Goal: Task Accomplishment & Management: Manage account settings

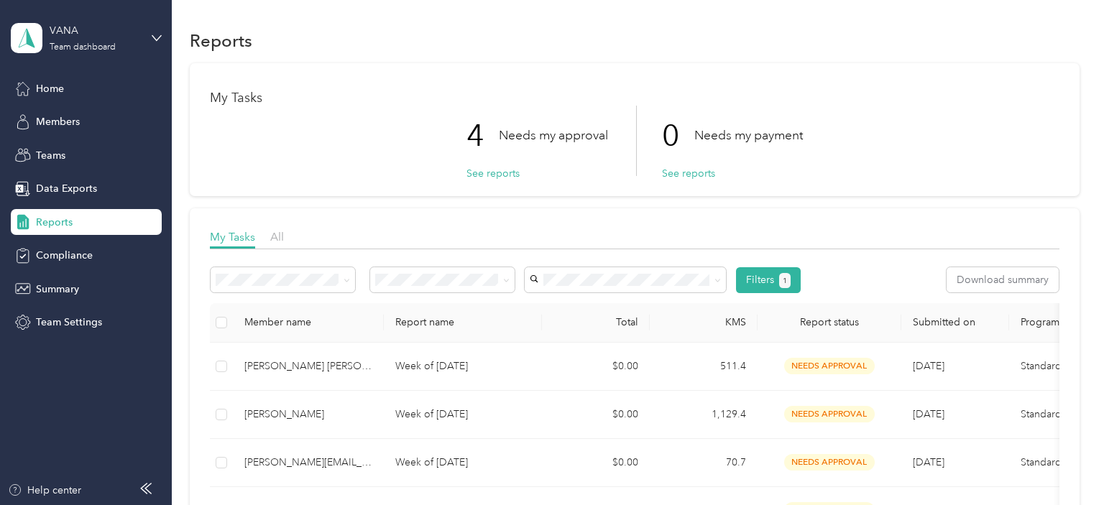
click at [490, 181] on div "My Tasks 4 Needs my approval See reports 0 Needs my payment See reports" at bounding box center [635, 129] width 890 height 133
click at [487, 172] on button "See reports" at bounding box center [492, 173] width 53 height 15
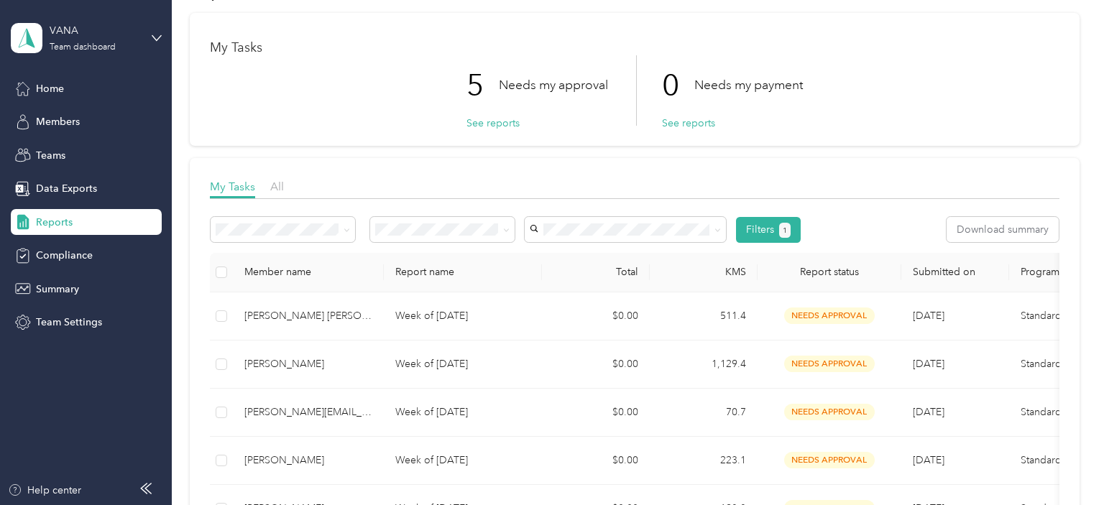
scroll to position [73, 0]
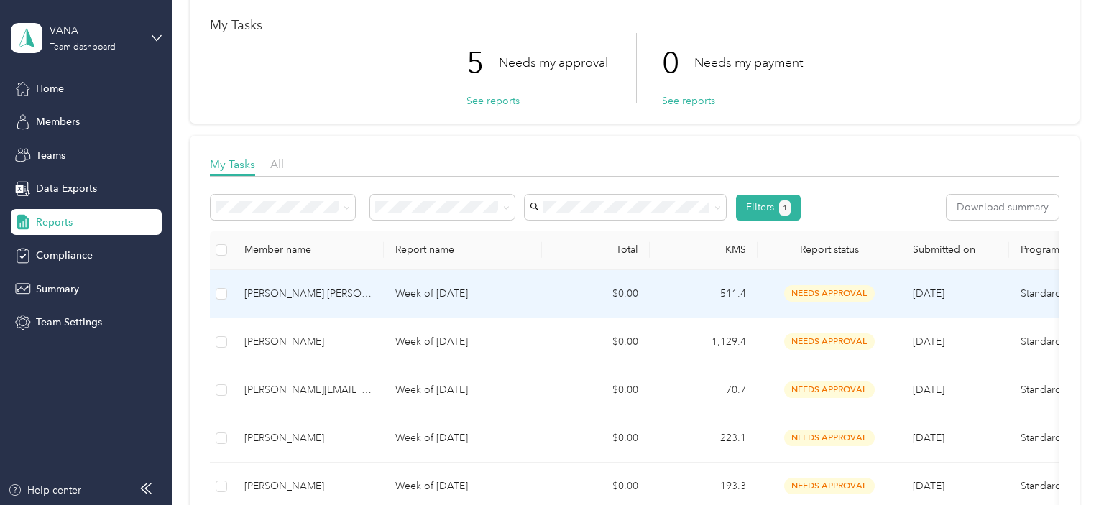
click at [318, 290] on div "[PERSON_NAME] [PERSON_NAME]" at bounding box center [308, 294] width 128 height 16
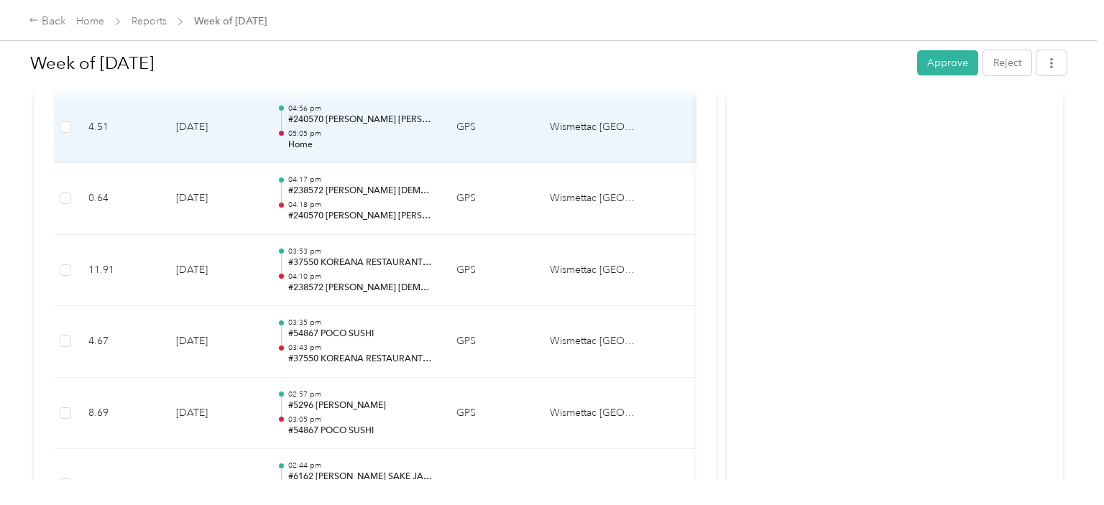
scroll to position [507, 0]
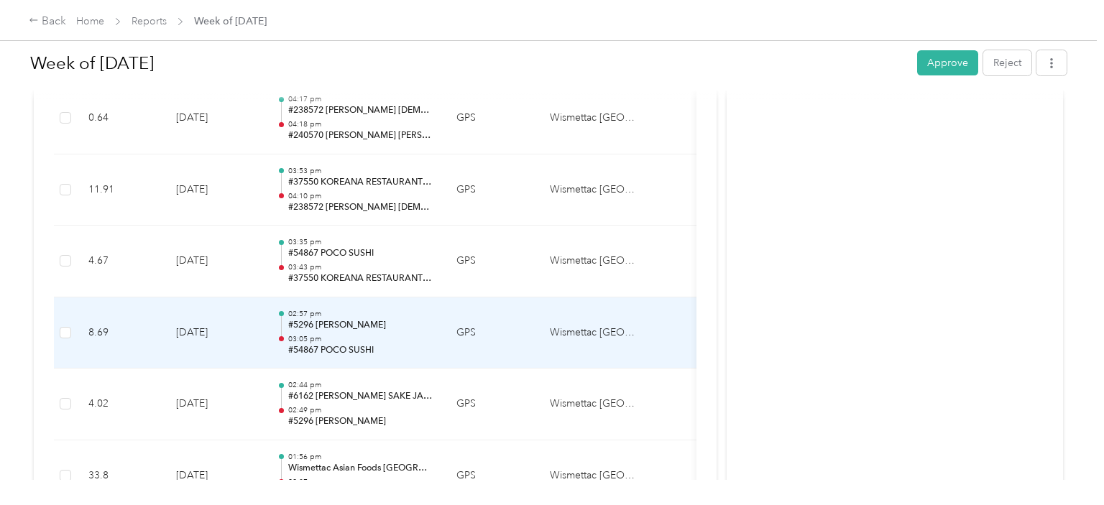
click at [395, 336] on p "03:05 pm" at bounding box center [360, 339] width 145 height 10
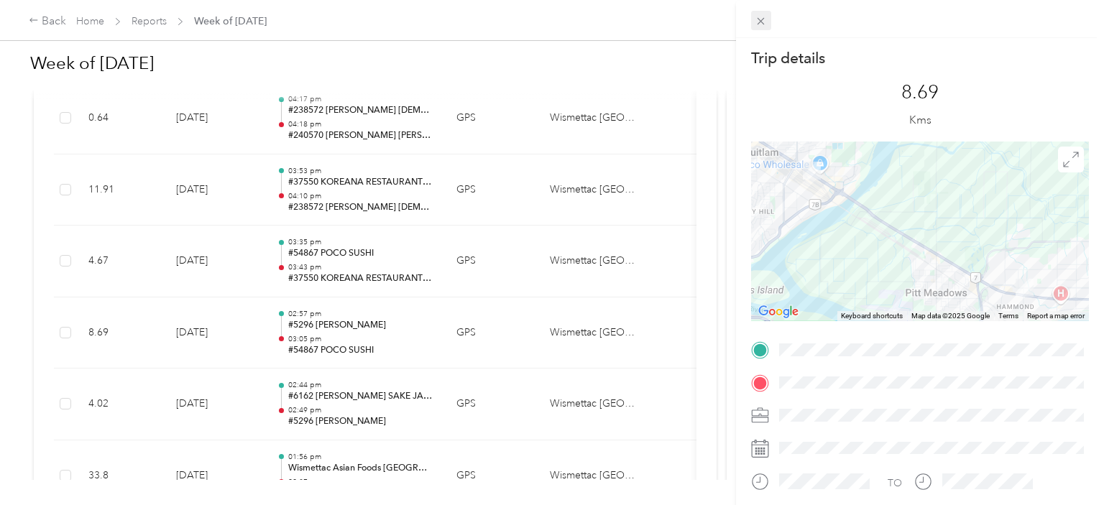
click at [760, 24] on icon at bounding box center [761, 21] width 12 height 12
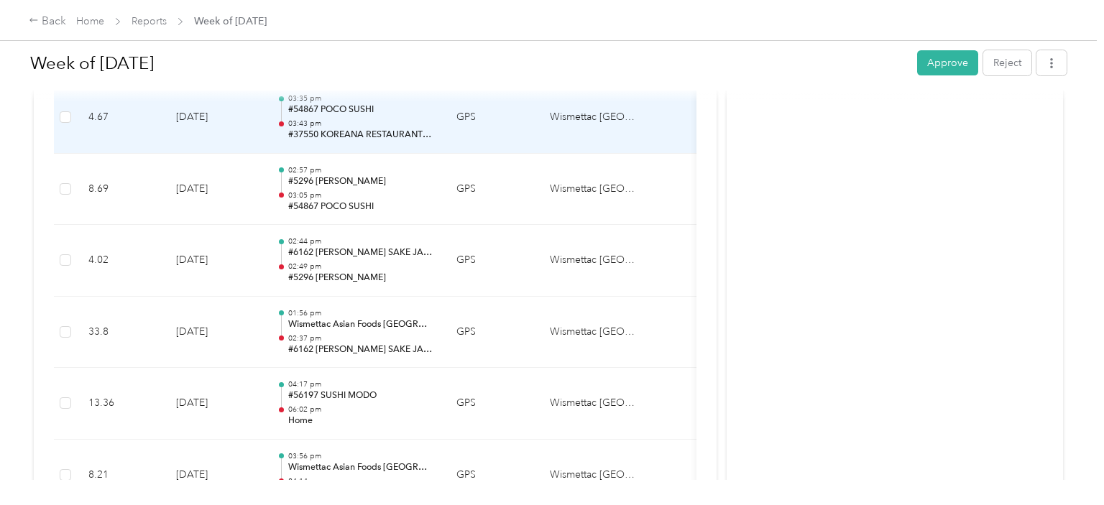
scroll to position [652, 0]
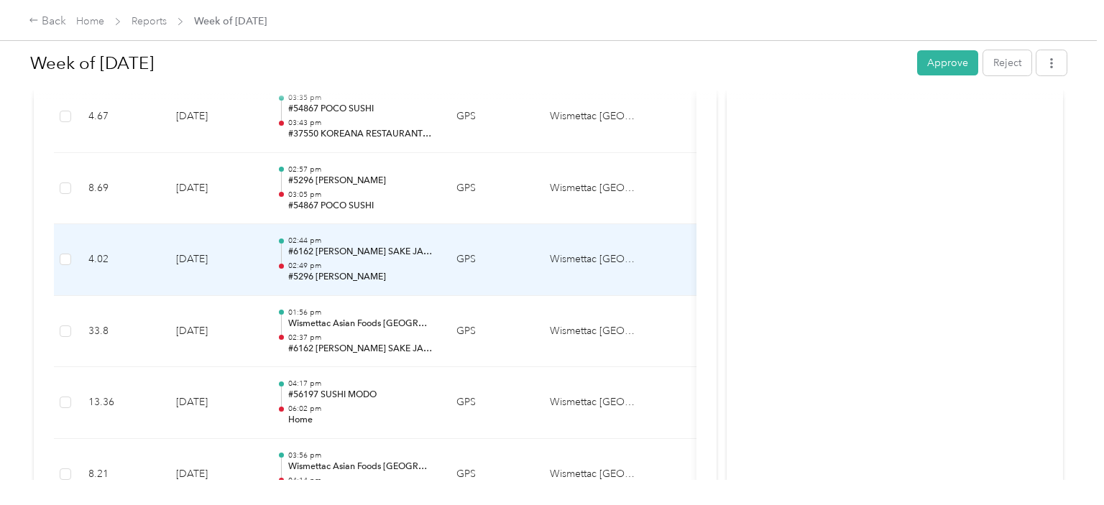
click at [408, 257] on p "#6162 MAKI SAKE JAPANESE REST" at bounding box center [360, 252] width 145 height 13
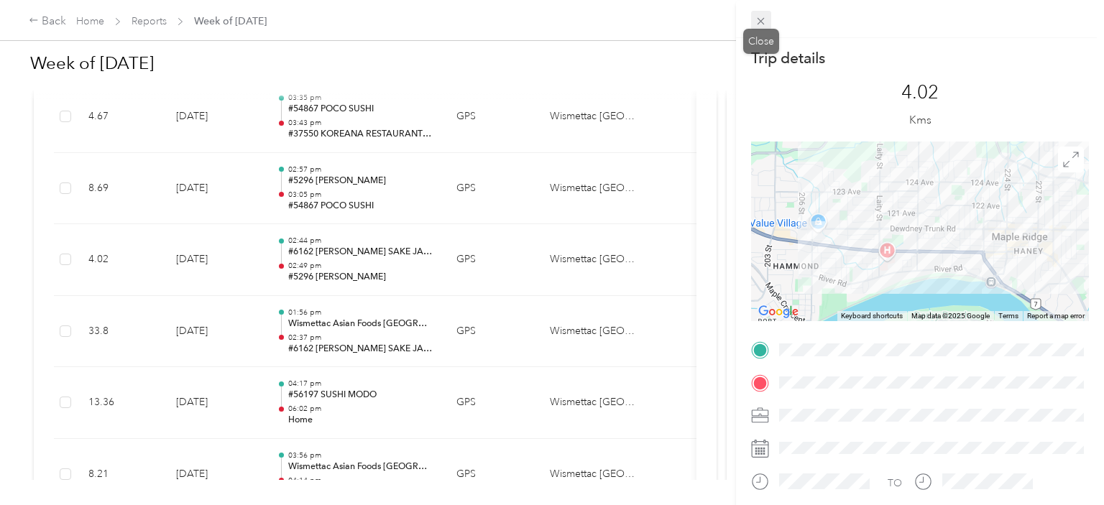
click at [760, 16] on icon at bounding box center [761, 21] width 12 height 12
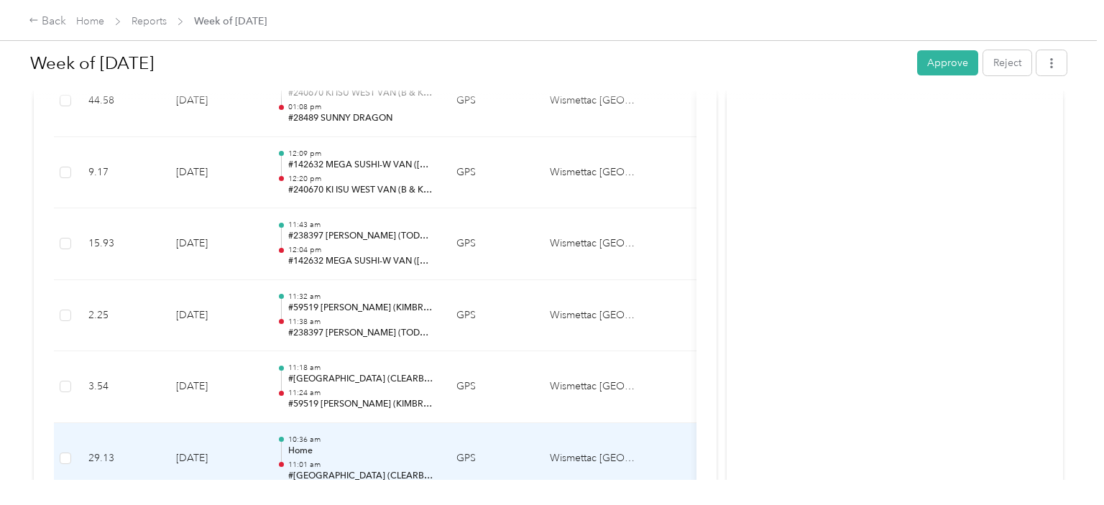
scroll to position [2773, 0]
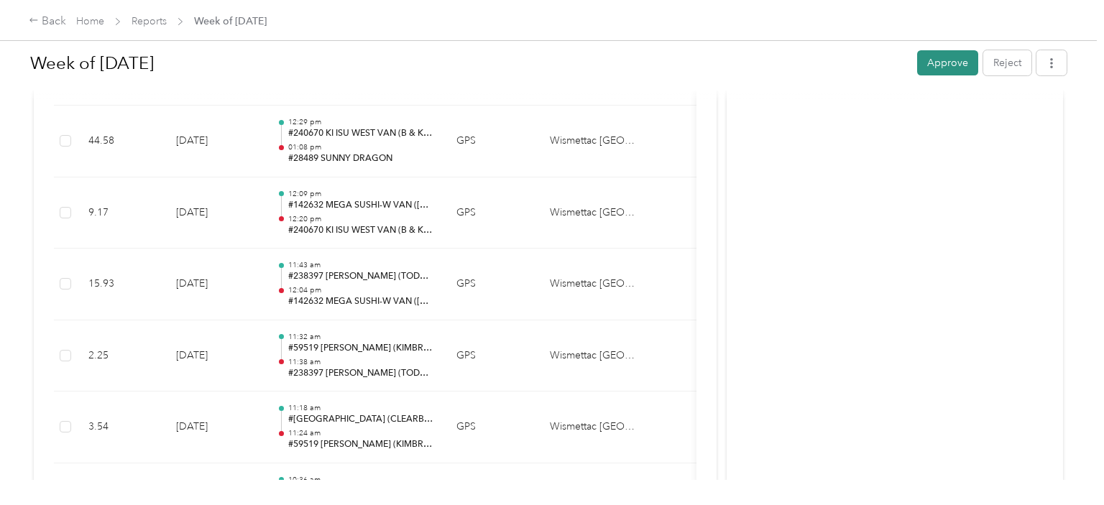
click at [952, 70] on button "Approve" at bounding box center [947, 62] width 61 height 25
click at [156, 22] on link "Reports" at bounding box center [149, 21] width 35 height 12
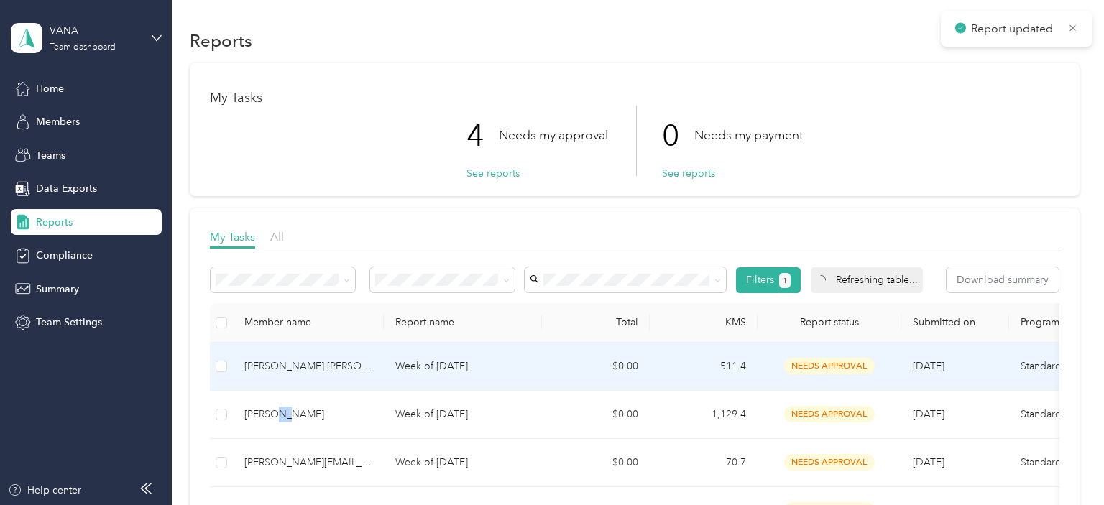
click at [308, 407] on div "[PERSON_NAME]" at bounding box center [308, 415] width 128 height 16
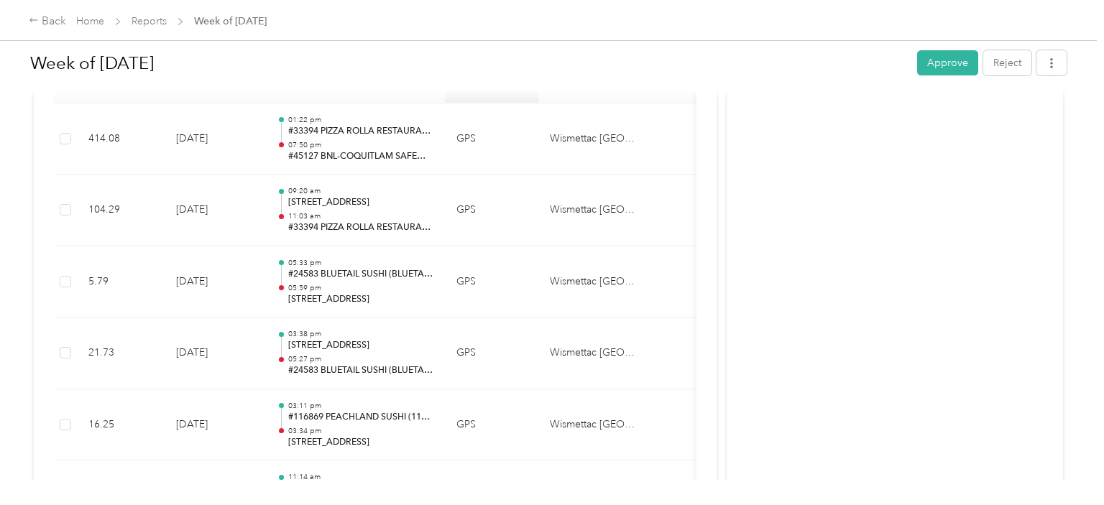
scroll to position [435, 0]
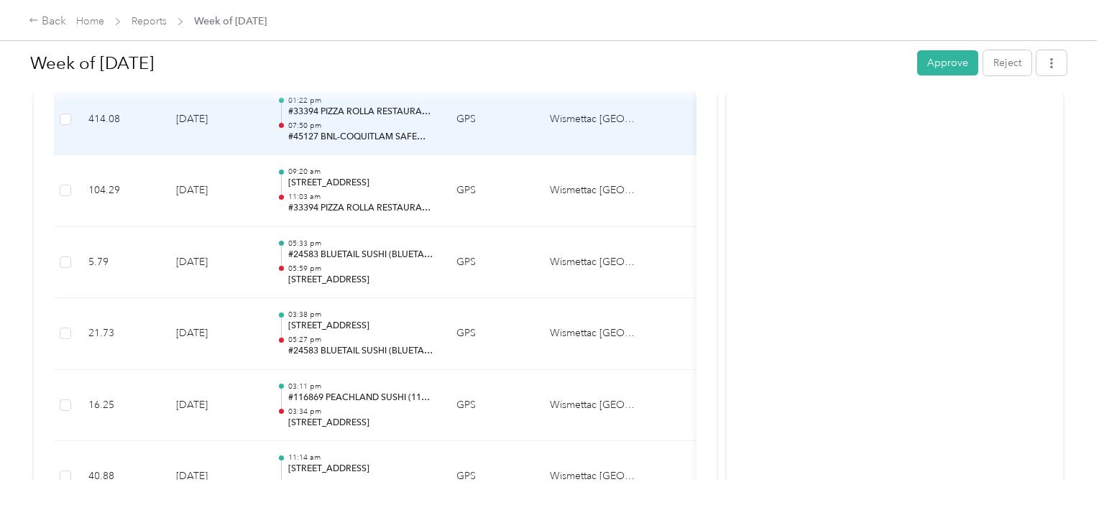
click at [399, 132] on p "#45127 BNL-COQUITLAM SAFEWAY #4977 (BENTO NOUVEAU LTD)" at bounding box center [360, 137] width 145 height 13
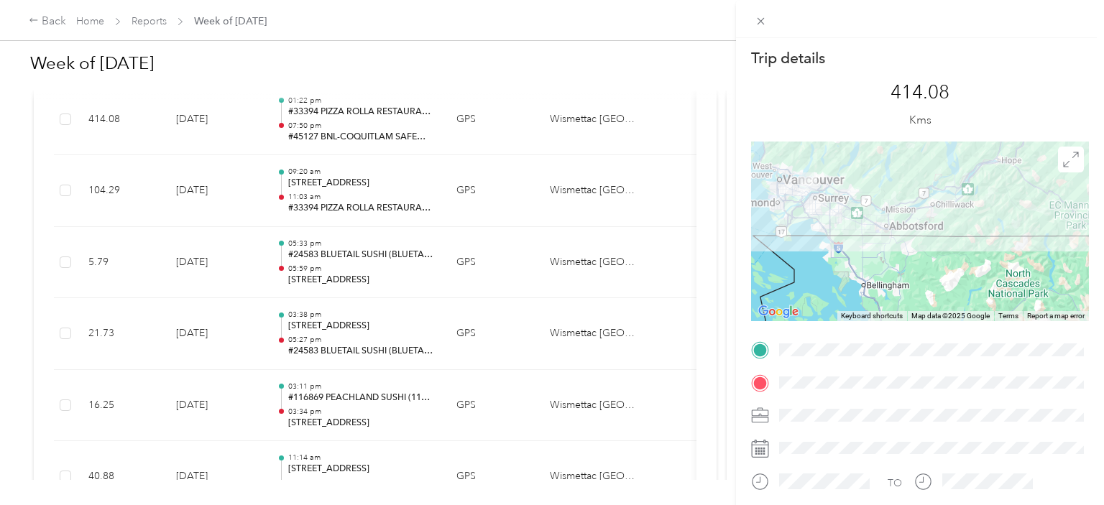
drag, startPoint x: 798, startPoint y: 254, endPoint x: 852, endPoint y: 269, distance: 55.8
click at [852, 269] on div at bounding box center [920, 232] width 338 height 180
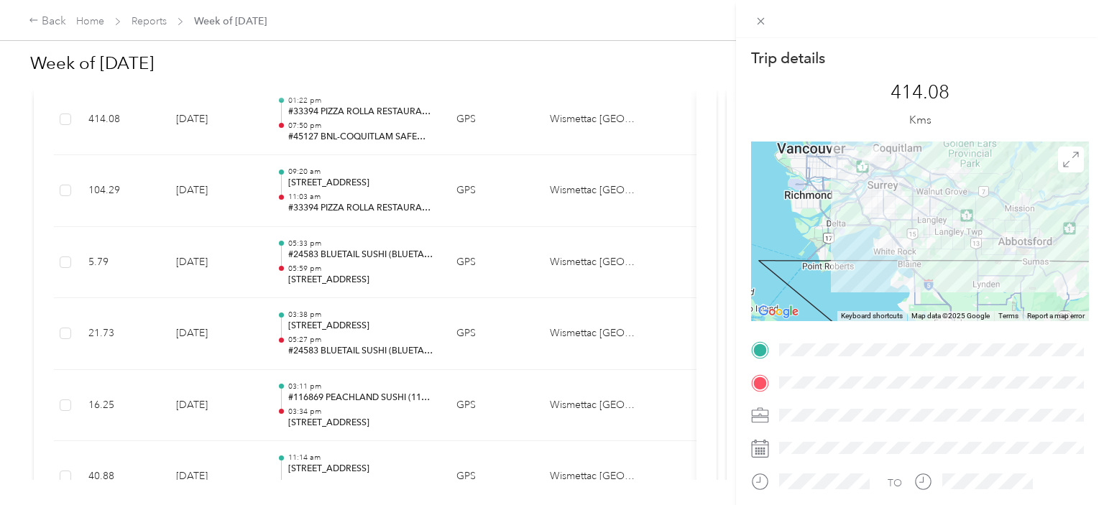
drag, startPoint x: 851, startPoint y: 269, endPoint x: 855, endPoint y: 316, distance: 46.9
click at [855, 316] on div "Keyboard shortcuts Map Data Map data ©2025 Google Map data ©2025 Google 10 km C…" at bounding box center [920, 232] width 338 height 180
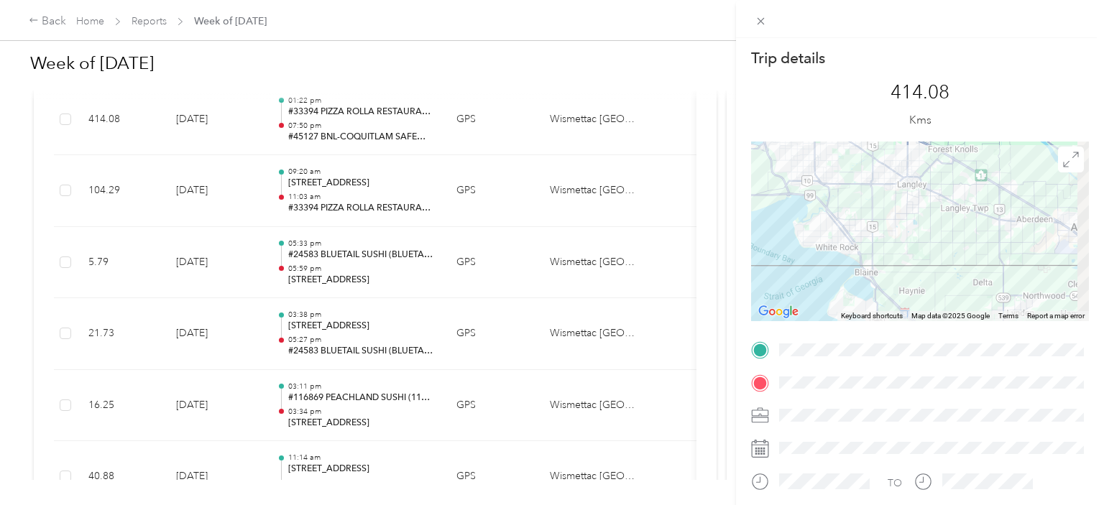
drag, startPoint x: 855, startPoint y: 223, endPoint x: 781, endPoint y: 203, distance: 76.7
click at [751, 188] on div at bounding box center [920, 232] width 338 height 180
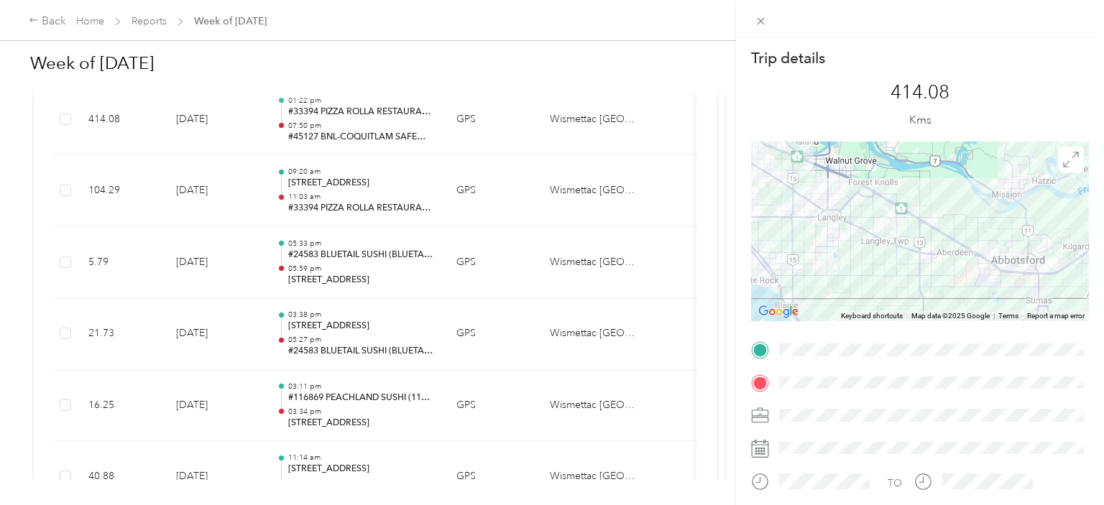
drag, startPoint x: 913, startPoint y: 259, endPoint x: 857, endPoint y: 299, distance: 69.0
click at [857, 299] on div at bounding box center [920, 232] width 338 height 180
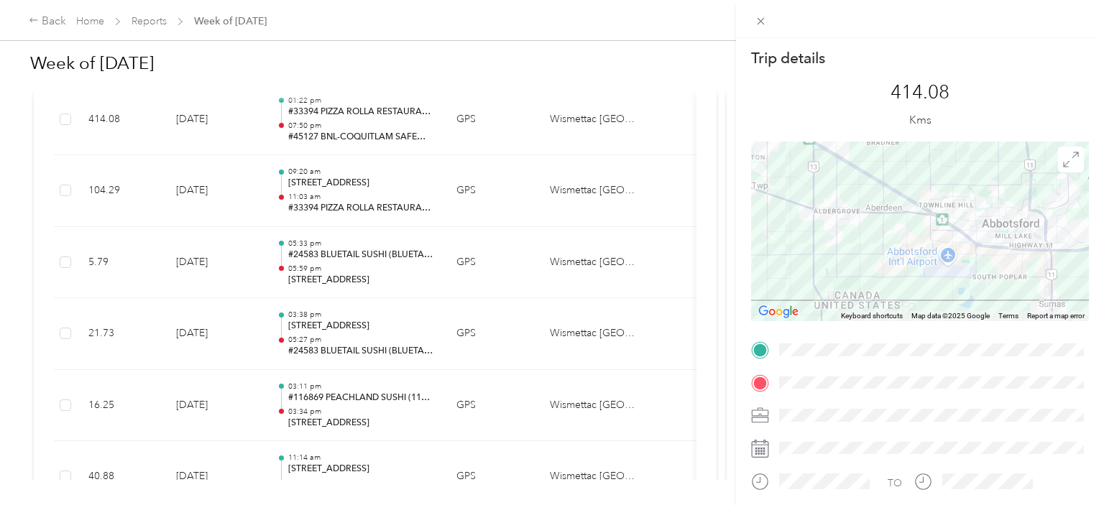
drag, startPoint x: 896, startPoint y: 249, endPoint x: 794, endPoint y: 244, distance: 101.5
click at [751, 229] on div at bounding box center [920, 232] width 338 height 180
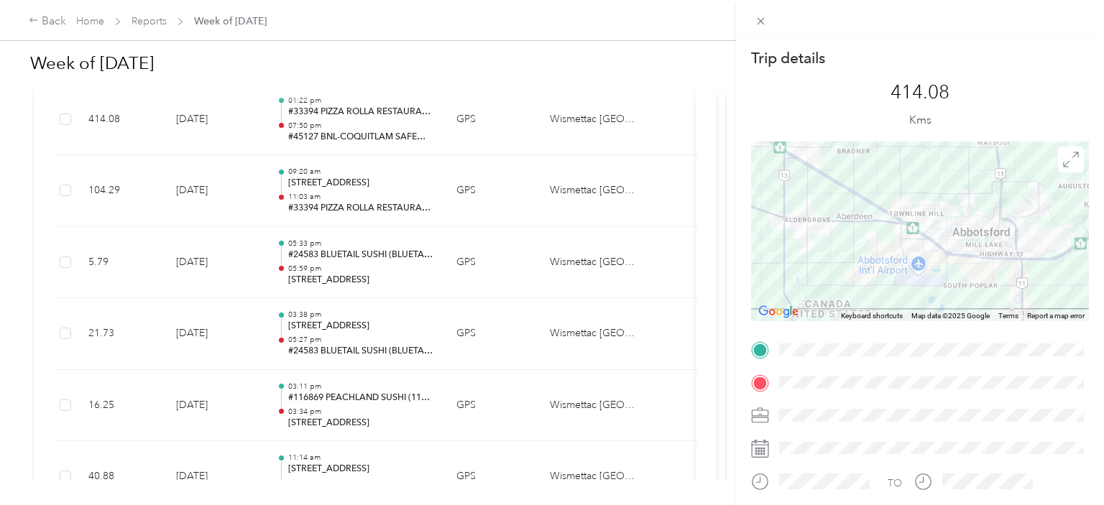
drag, startPoint x: 902, startPoint y: 228, endPoint x: 868, endPoint y: 239, distance: 36.4
click at [868, 239] on div at bounding box center [920, 232] width 338 height 180
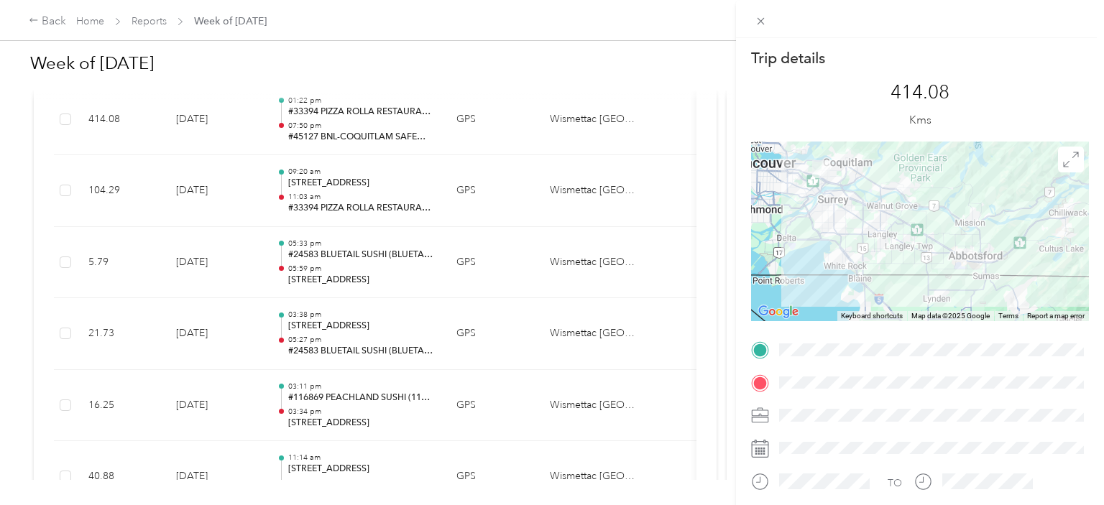
drag, startPoint x: 840, startPoint y: 220, endPoint x: 934, endPoint y: 241, distance: 95.7
click at [934, 241] on div at bounding box center [920, 232] width 338 height 180
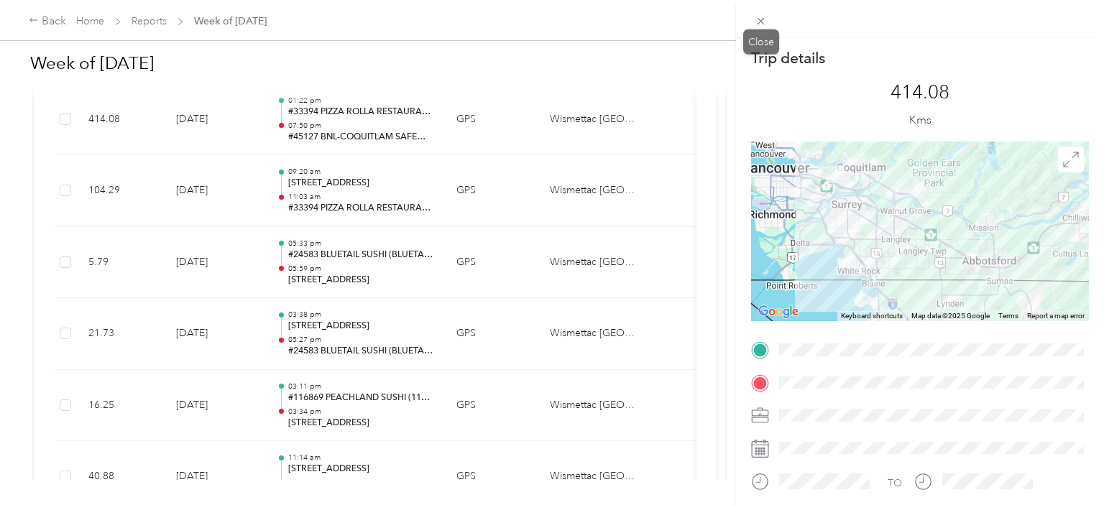
drag, startPoint x: 755, startPoint y: 26, endPoint x: 765, endPoint y: 27, distance: 9.5
click at [756, 25] on icon at bounding box center [761, 21] width 12 height 12
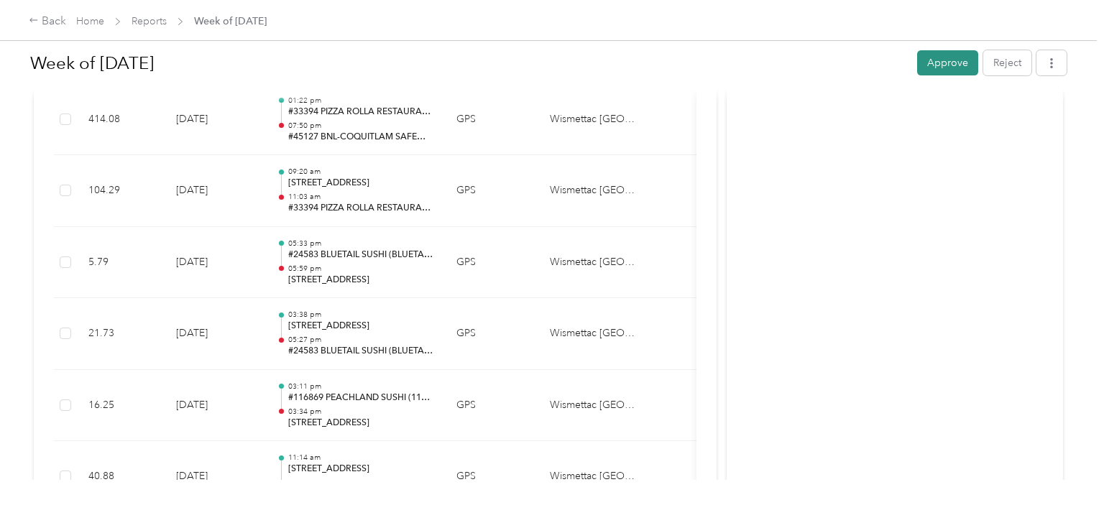
click at [956, 63] on button "Approve" at bounding box center [947, 62] width 61 height 25
click at [149, 21] on link "Reports" at bounding box center [149, 21] width 35 height 12
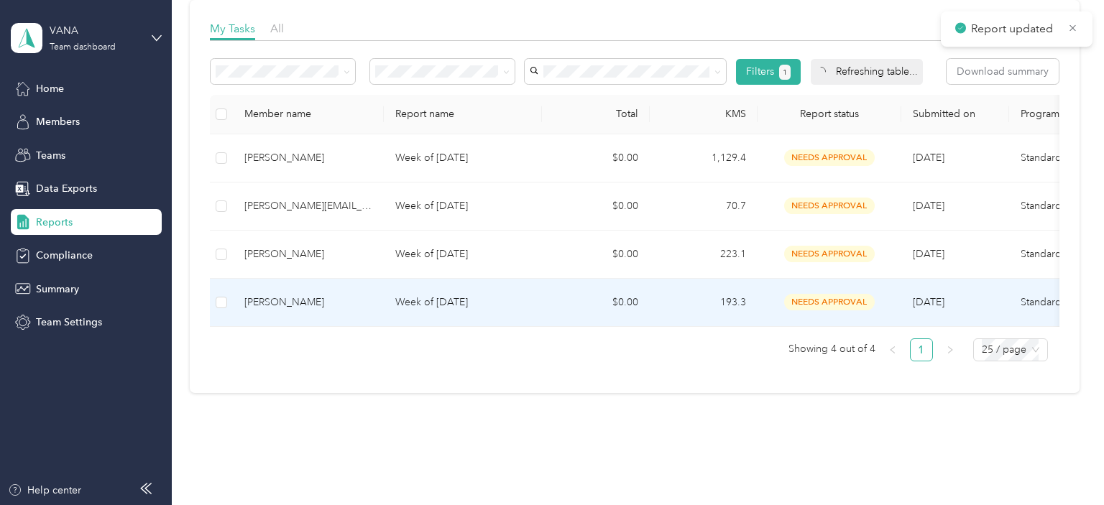
scroll to position [217, 0]
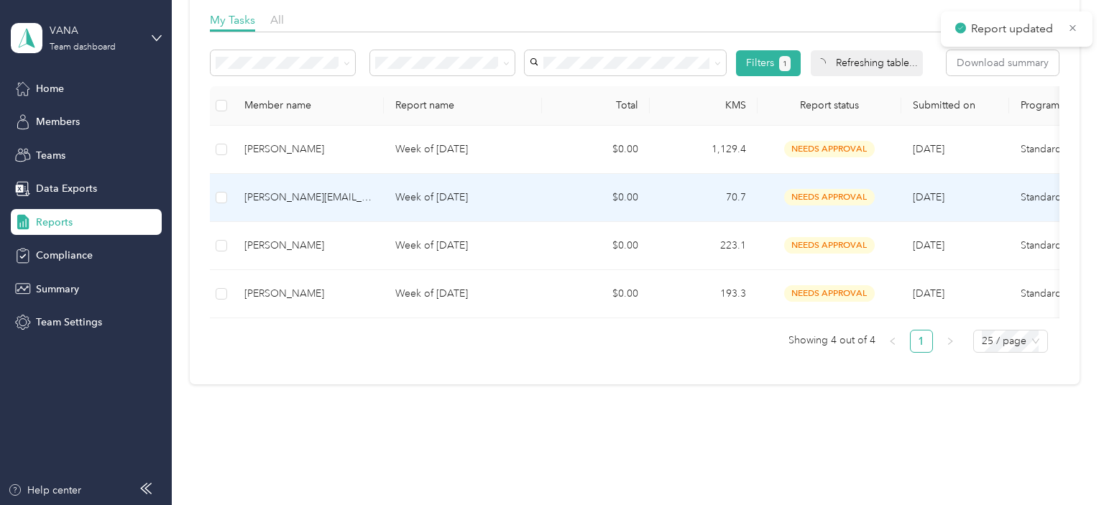
click at [312, 194] on div "[PERSON_NAME][EMAIL_ADDRESS][PERSON_NAME][DOMAIN_NAME]" at bounding box center [308, 198] width 128 height 16
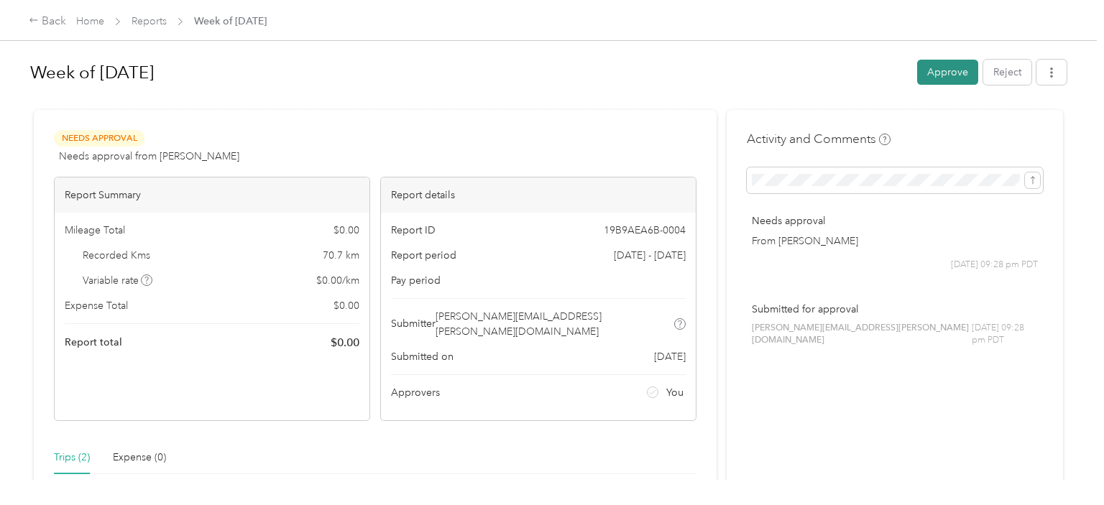
click at [953, 77] on button "Approve" at bounding box center [947, 72] width 61 height 25
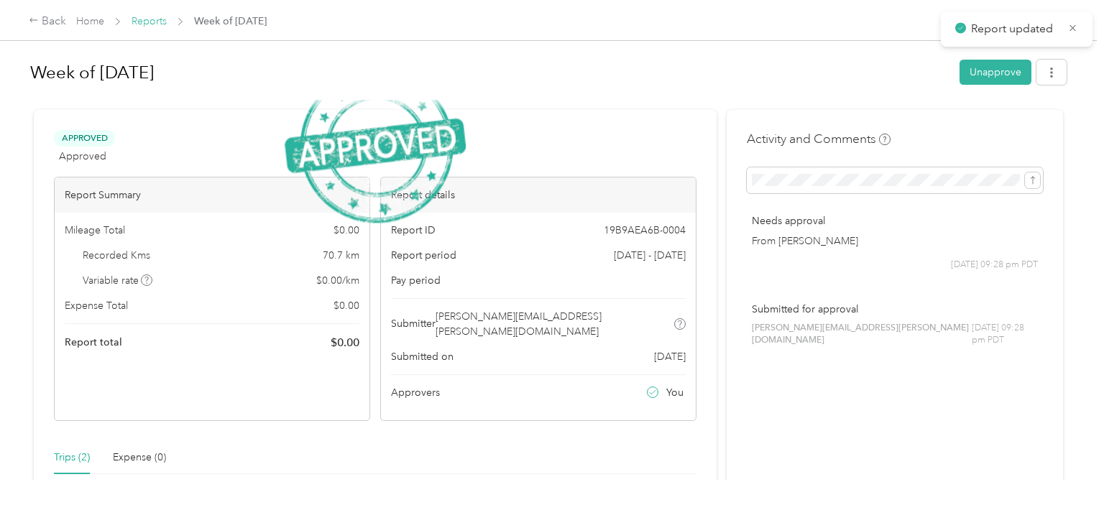
click at [160, 19] on link "Reports" at bounding box center [149, 21] width 35 height 12
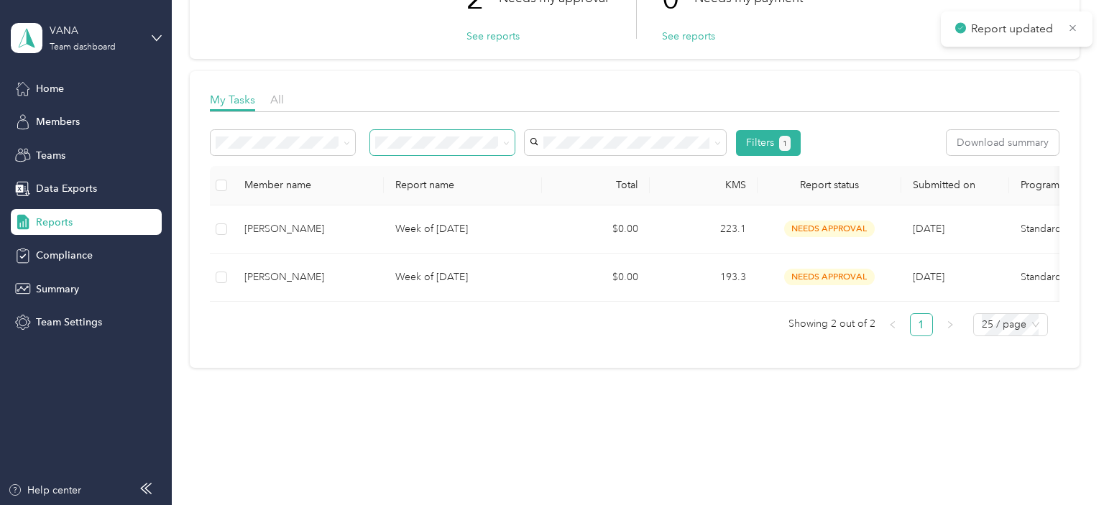
scroll to position [148, 0]
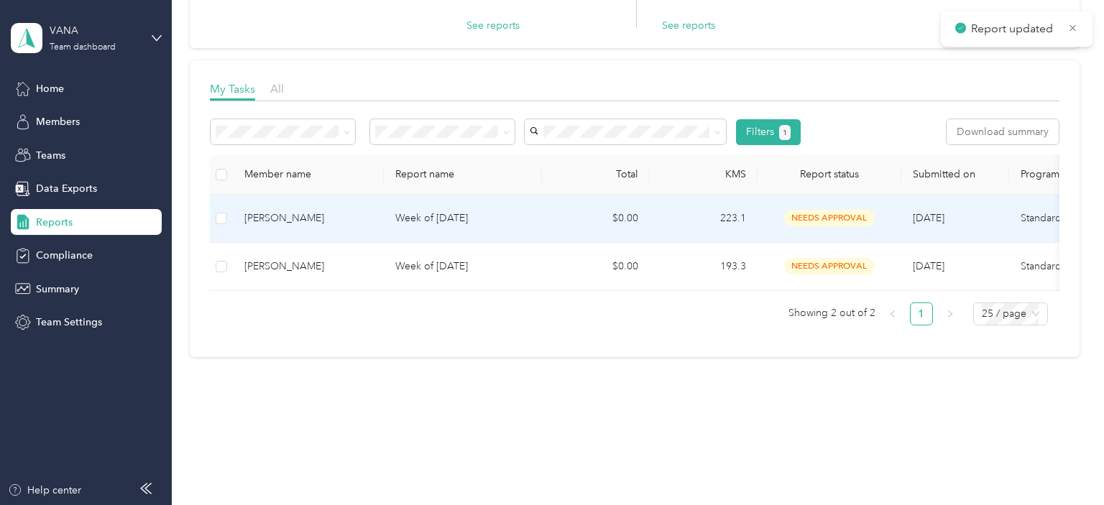
click at [286, 223] on div "[PERSON_NAME]" at bounding box center [308, 219] width 128 height 16
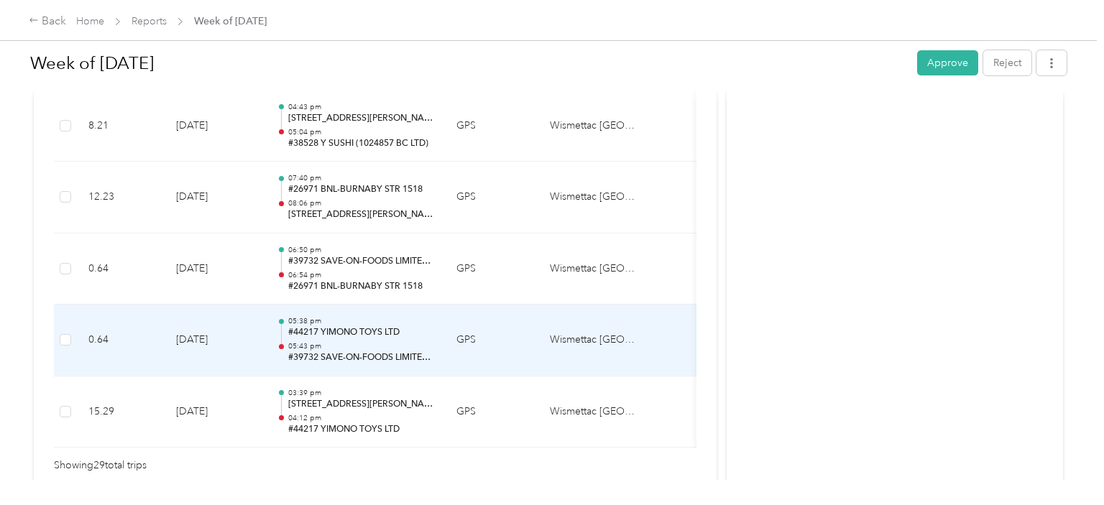
scroll to position [2132, 0]
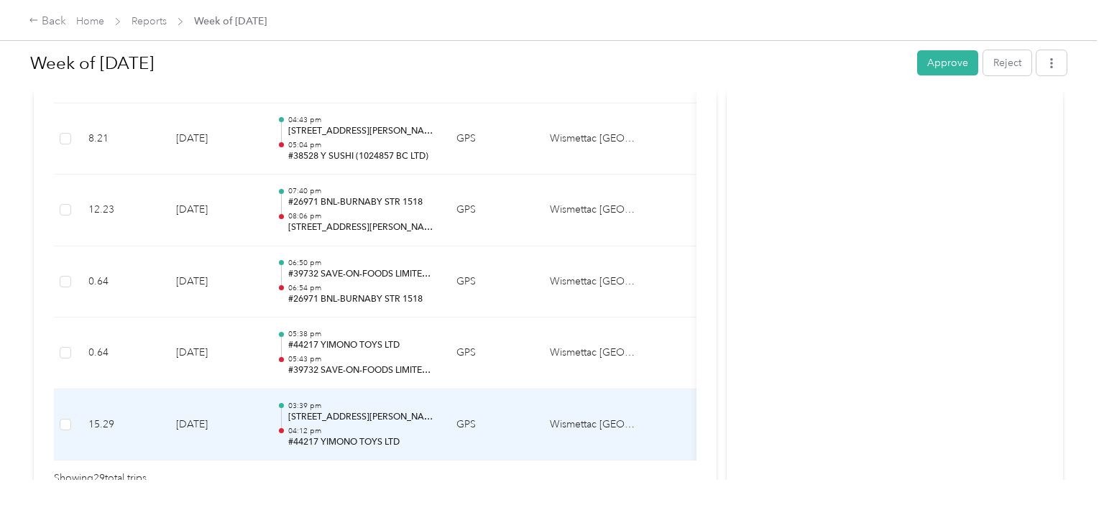
click at [383, 415] on p "650–682 Whiting Way, Cariboo-Burquitlam, Coquitlam, BC" at bounding box center [360, 417] width 145 height 13
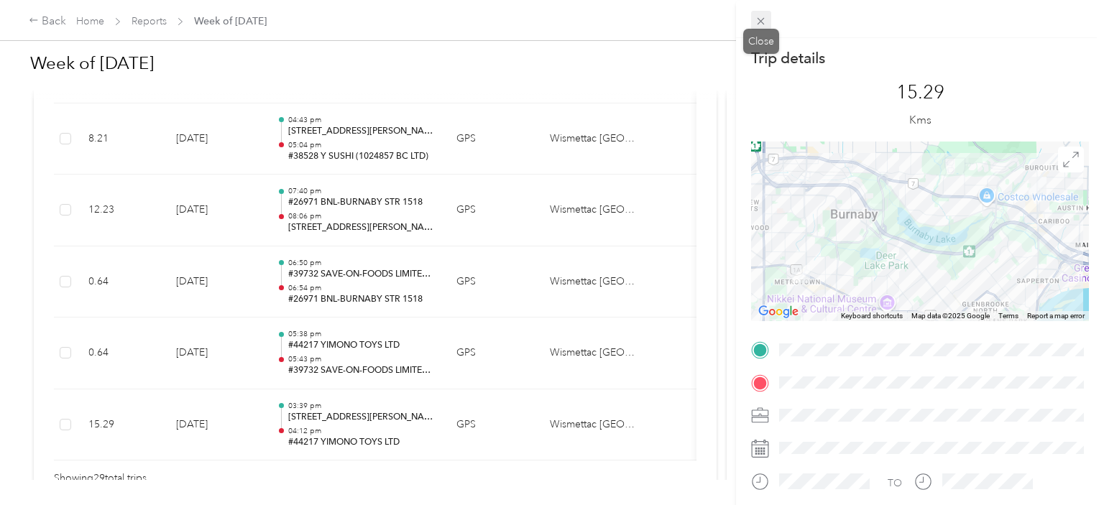
click at [758, 11] on span at bounding box center [761, 21] width 20 height 20
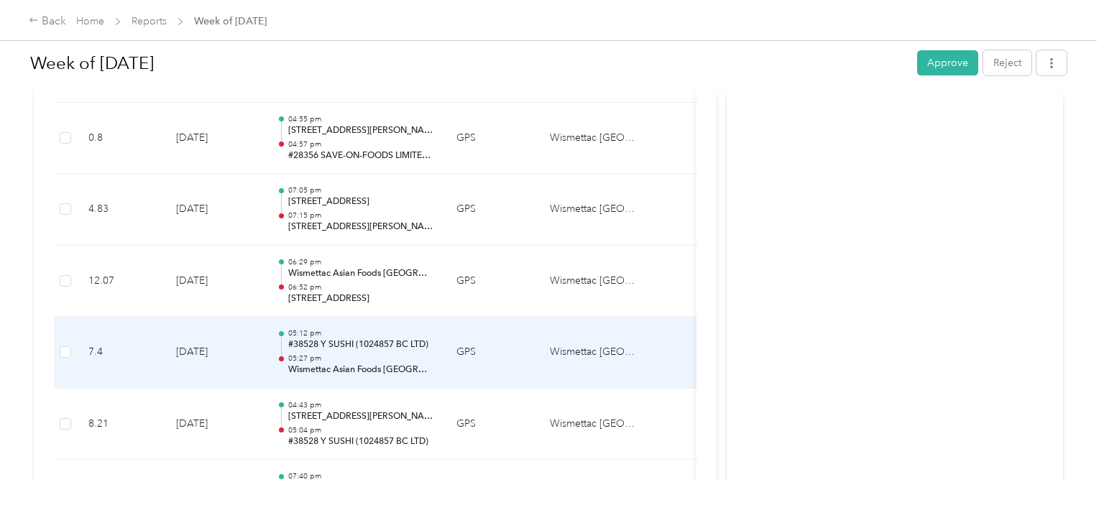
scroll to position [1841, 0]
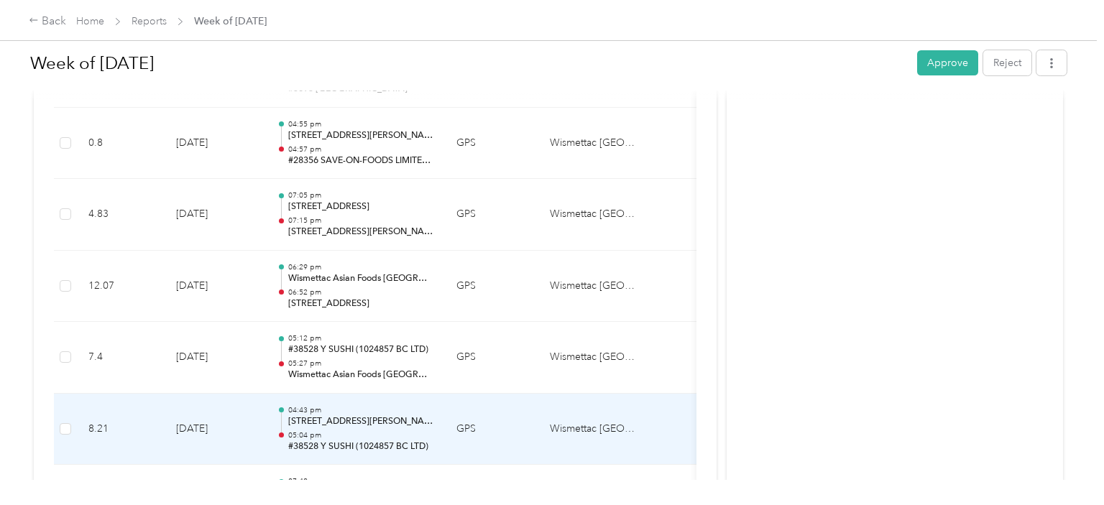
click at [414, 415] on p "650–682 Whiting Way, Cariboo-Burquitlam, Coquitlam, BC" at bounding box center [360, 421] width 145 height 13
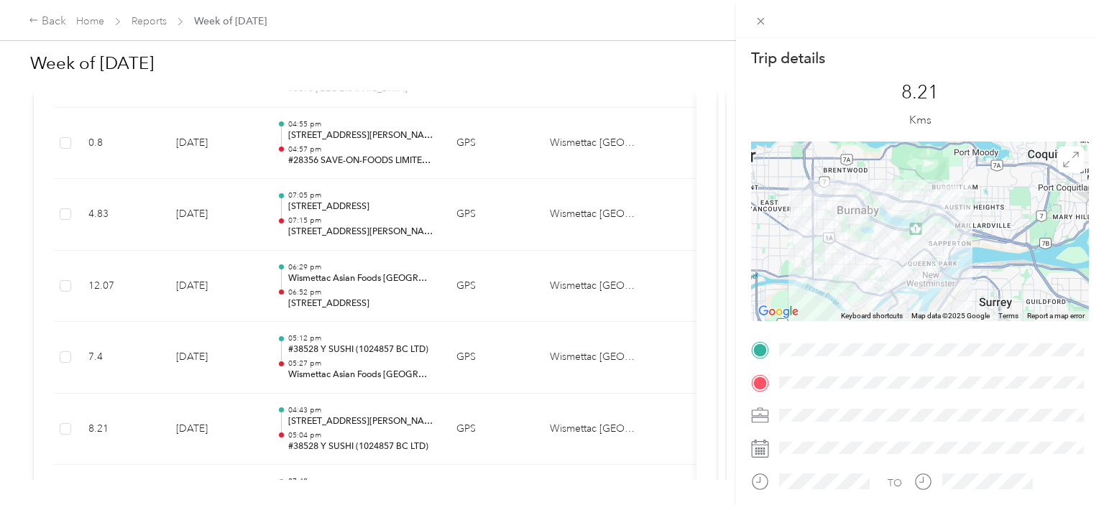
click at [349, 282] on div "Trip details This trip cannot be edited because it is either under review, appr…" at bounding box center [552, 252] width 1104 height 505
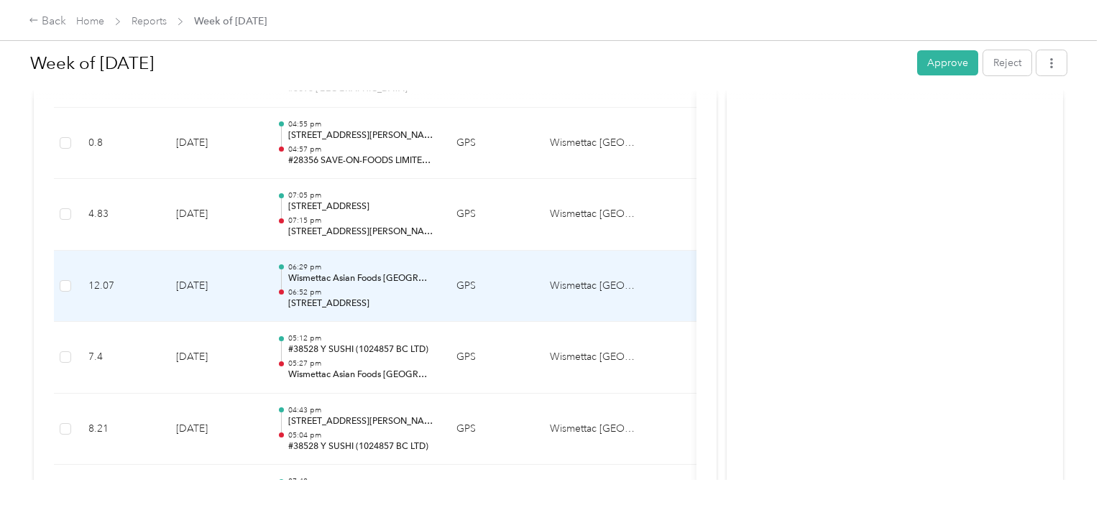
click at [364, 289] on p "06:52 pm" at bounding box center [360, 292] width 145 height 10
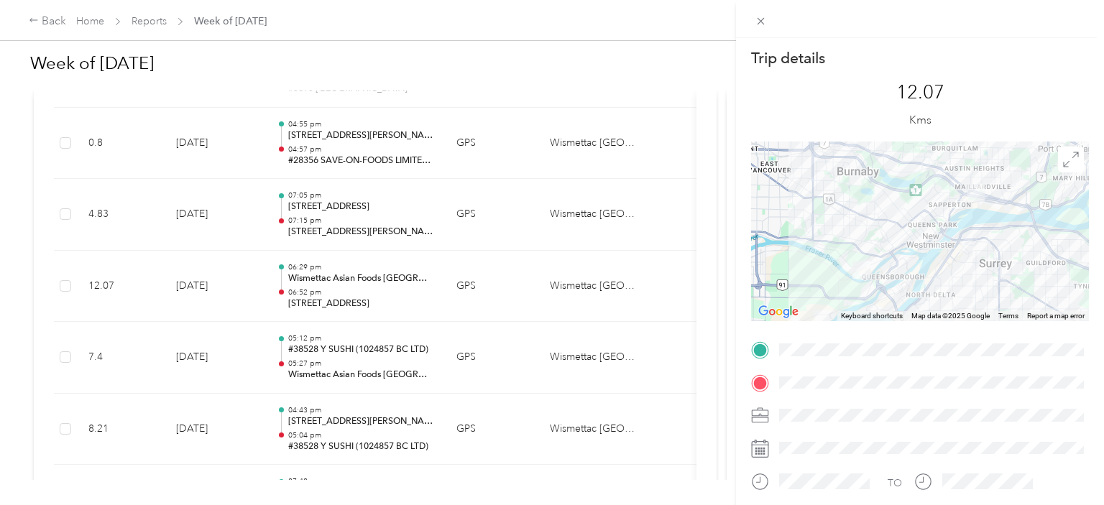
drag, startPoint x: 399, startPoint y: 262, endPoint x: 576, endPoint y: 151, distance: 209.6
click at [423, 246] on div "Trip details This trip cannot be edited because it is either under review, appr…" at bounding box center [552, 252] width 1104 height 505
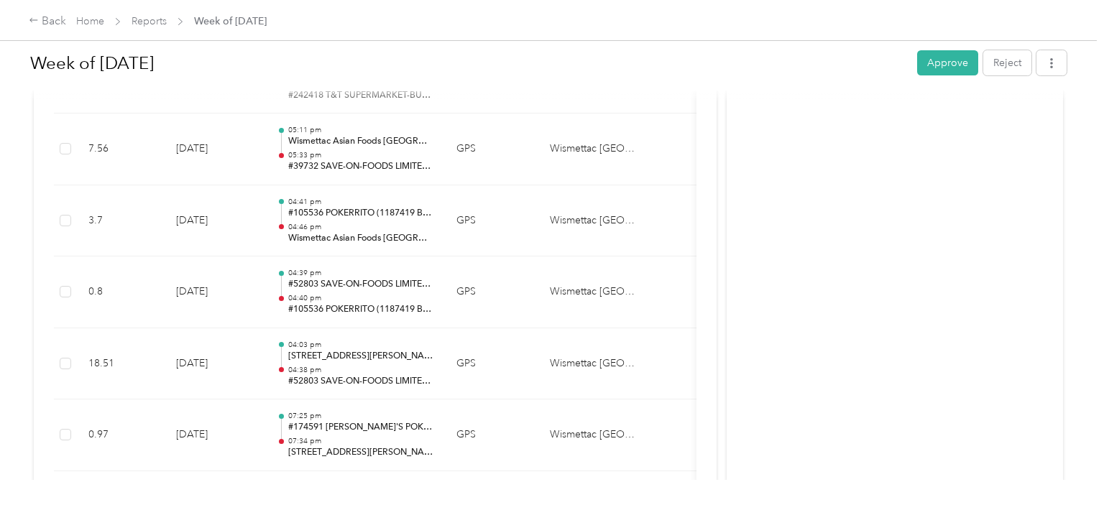
scroll to position [1045, 0]
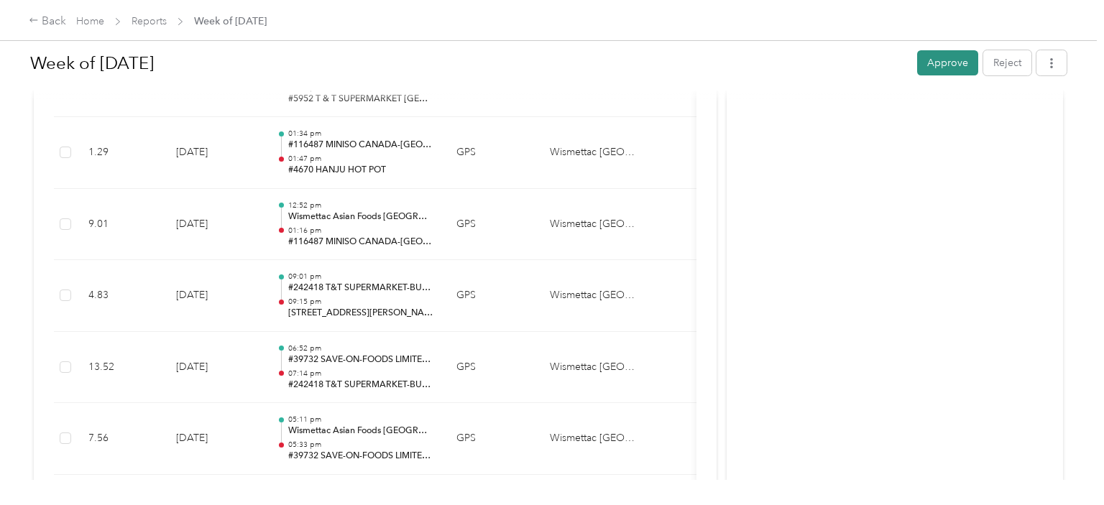
click at [952, 65] on button "Approve" at bounding box center [947, 62] width 61 height 25
click at [165, 19] on link "Reports" at bounding box center [149, 21] width 35 height 12
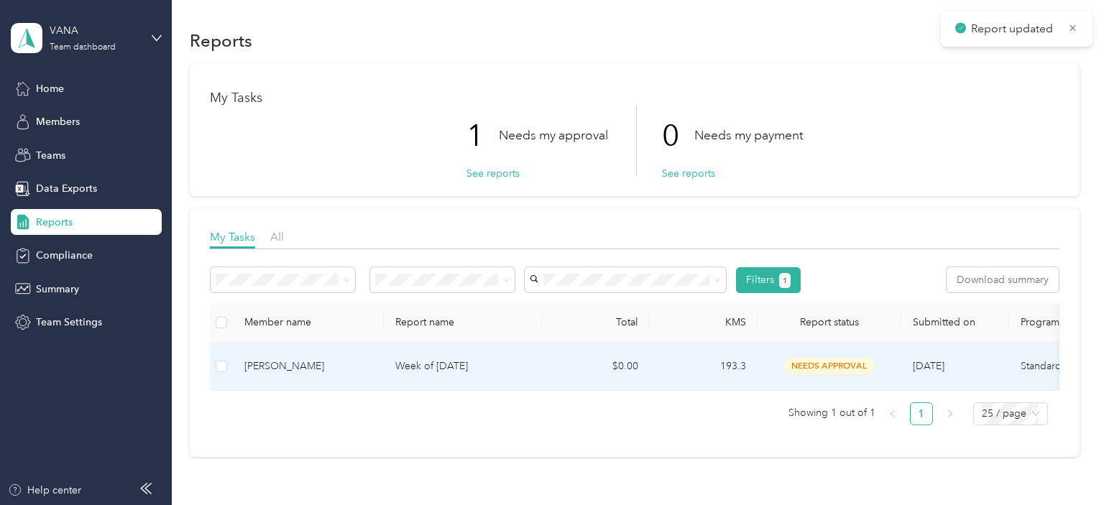
click at [261, 346] on td "[PERSON_NAME]" at bounding box center [308, 367] width 151 height 48
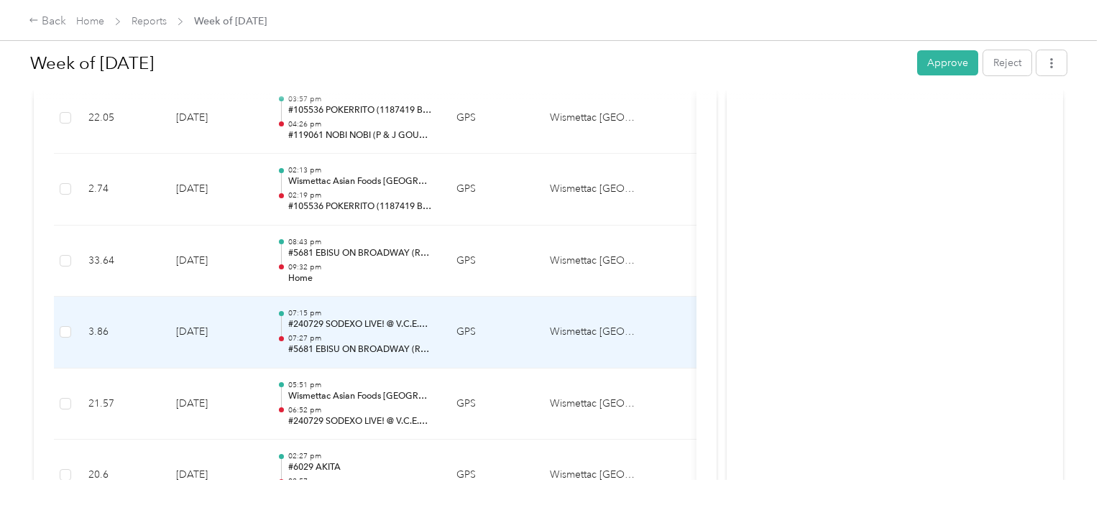
scroll to position [652, 0]
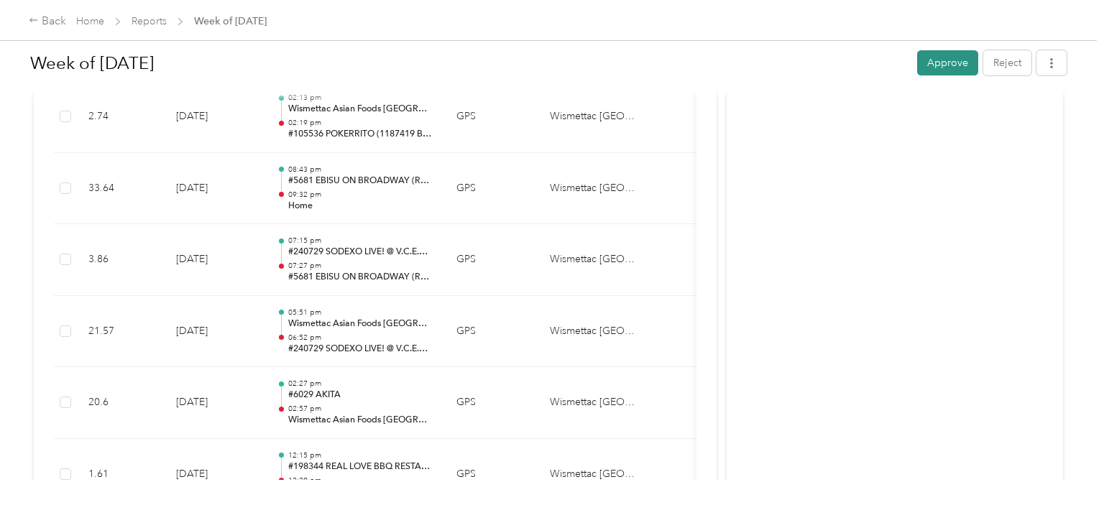
click at [952, 65] on button "Approve" at bounding box center [947, 62] width 61 height 25
